Goal: Navigation & Orientation: Find specific page/section

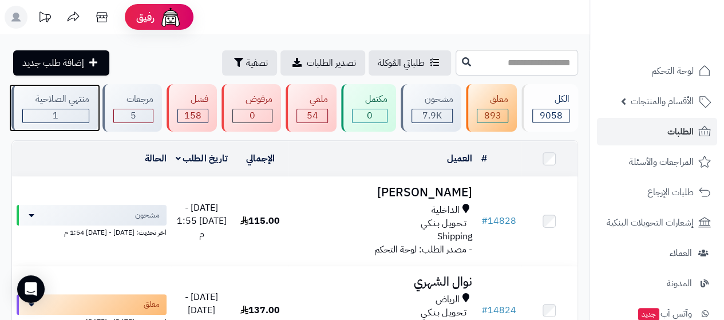
click at [76, 106] on div "منتهي الصلاحية 1" at bounding box center [54, 107] width 86 height 47
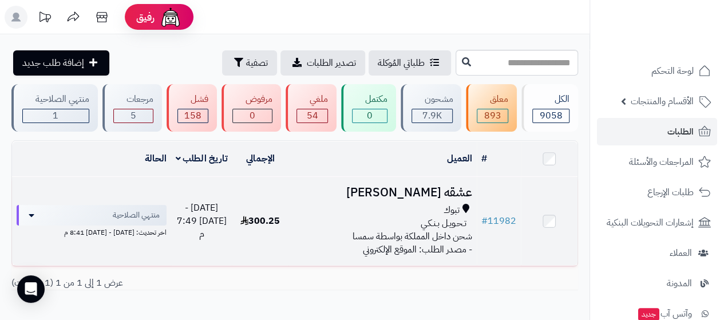
click at [461, 189] on h3 "عشقه العنزي" at bounding box center [382, 192] width 179 height 13
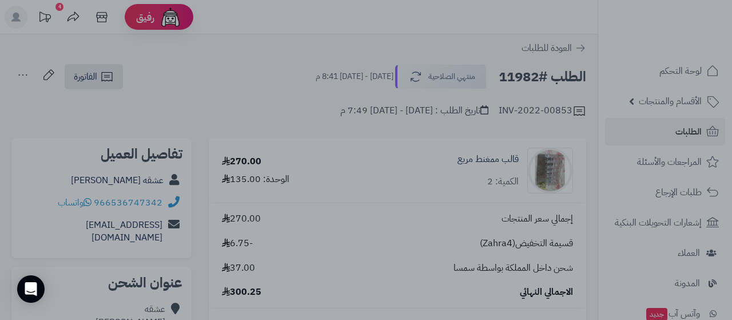
click at [465, 11] on div at bounding box center [366, 160] width 732 height 320
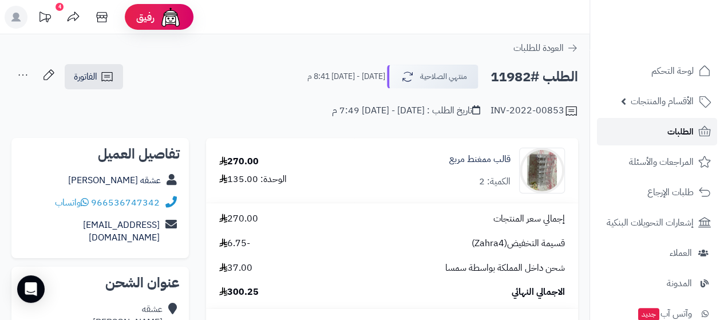
click at [673, 137] on span "الطلبات" at bounding box center [680, 132] width 26 height 16
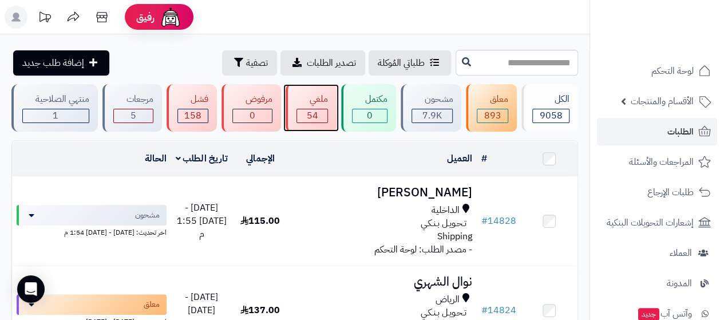
click at [339, 110] on link "ملغي 54" at bounding box center [311, 107] width 56 height 47
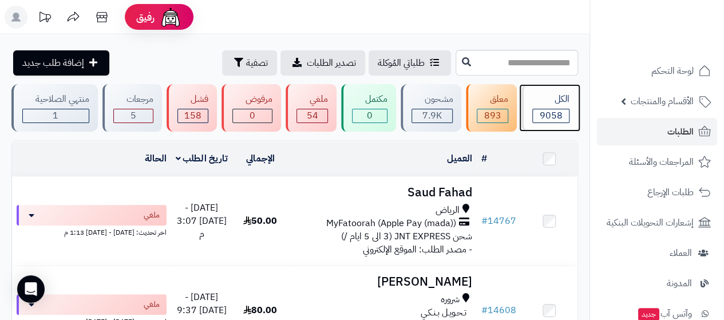
click at [539, 109] on div "9058" at bounding box center [551, 115] width 36 height 13
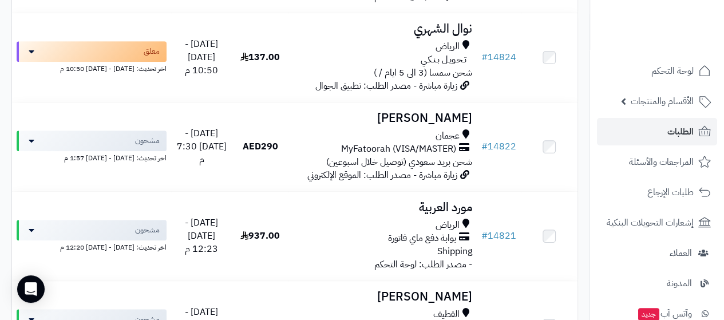
scroll to position [229, 0]
